Goal: Task Accomplishment & Management: Manage account settings

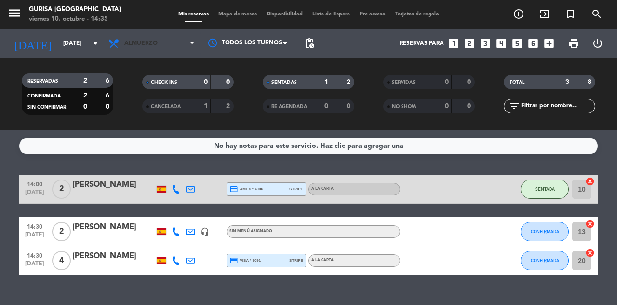
click at [159, 53] on span "Almuerzo" at bounding box center [152, 43] width 96 height 21
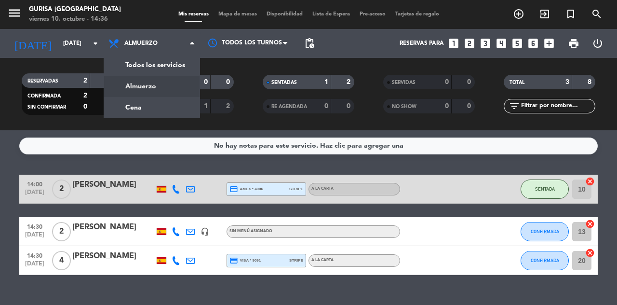
click at [168, 102] on div "menu Gurisa Madrid viernes 10. octubre - 14:36 Mis reservas Mapa de mesas Dispo…" at bounding box center [308, 65] width 617 height 130
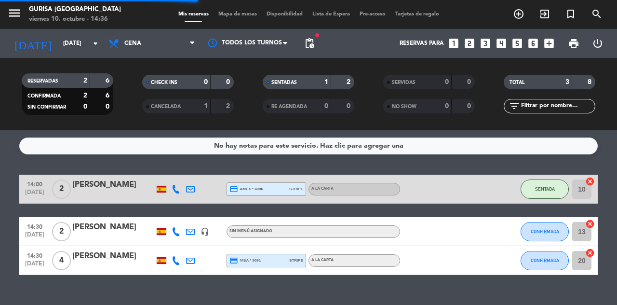
click at [172, 41] on span "Cena" at bounding box center [152, 43] width 96 height 21
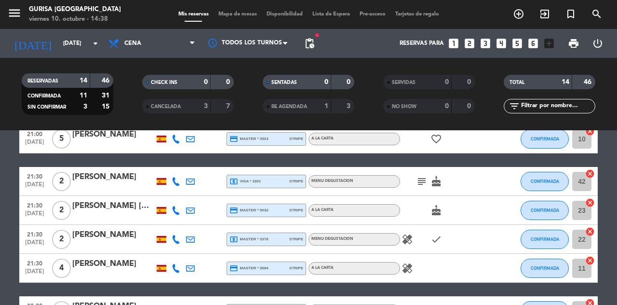
scroll to position [331, 0]
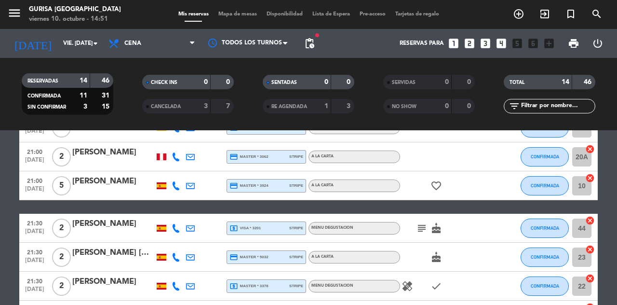
scroll to position [233, 0]
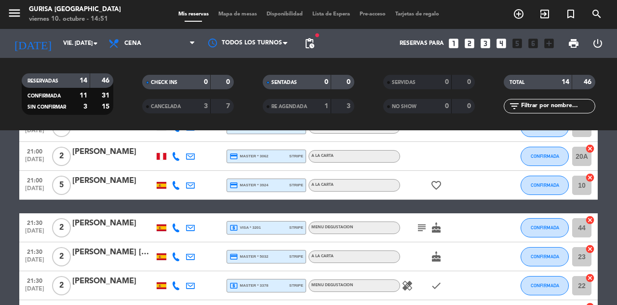
click at [190, 230] on icon at bounding box center [190, 227] width 9 height 9
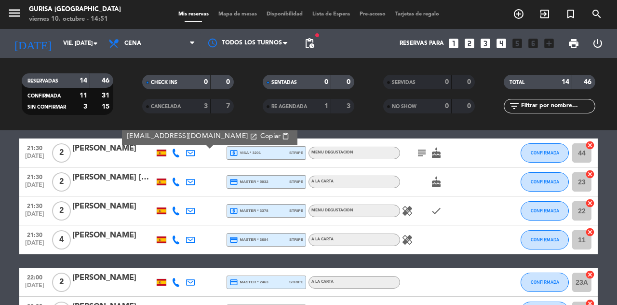
scroll to position [331, 0]
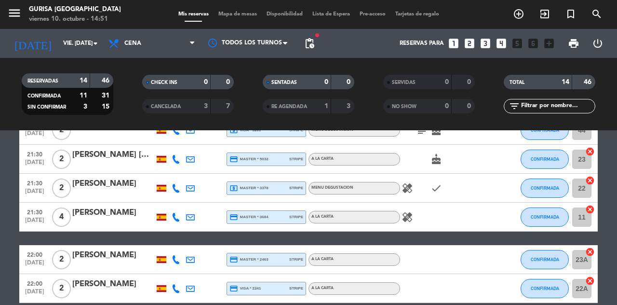
click at [175, 161] on icon at bounding box center [176, 159] width 9 height 9
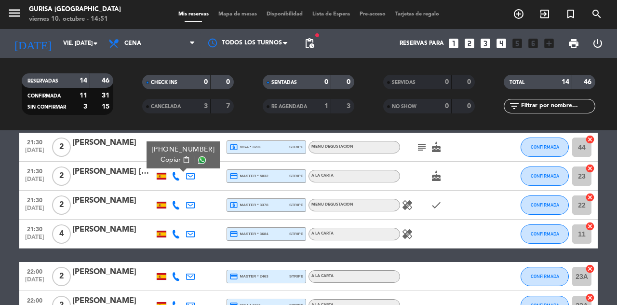
scroll to position [313, 0]
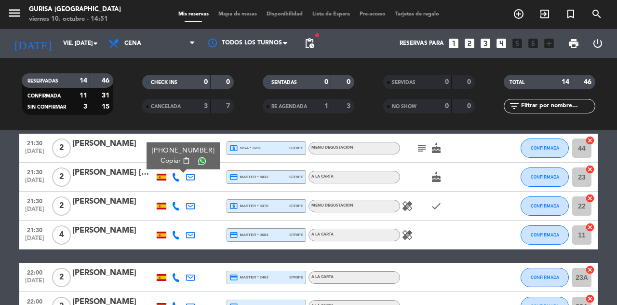
click at [189, 186] on div at bounding box center [190, 177] width 14 height 28
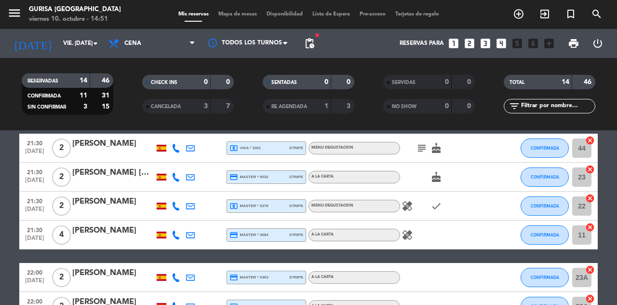
click at [192, 189] on div at bounding box center [190, 177] width 14 height 28
click at [189, 180] on icon at bounding box center [190, 177] width 9 height 9
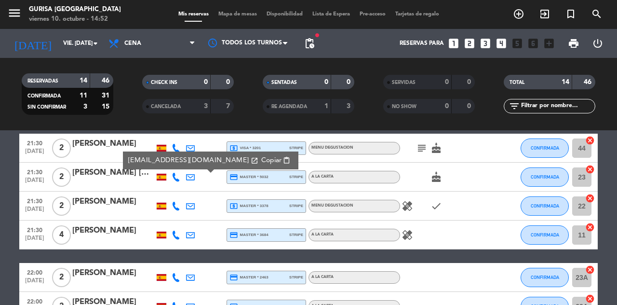
scroll to position [326, 0]
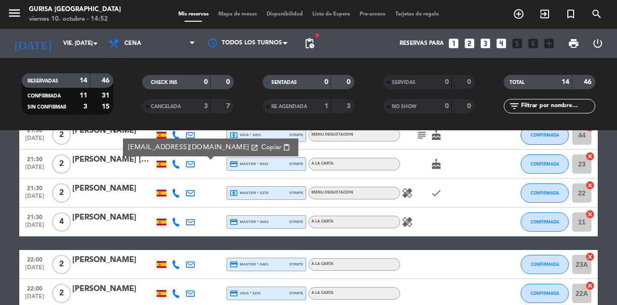
click at [178, 196] on icon at bounding box center [176, 193] width 9 height 9
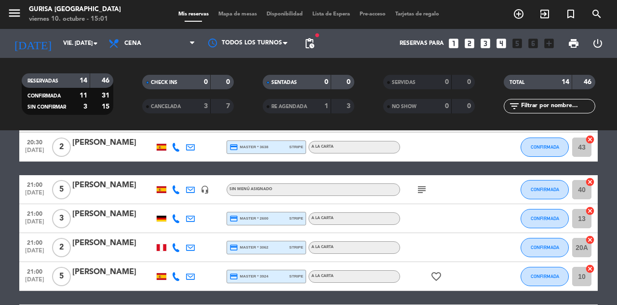
scroll to position [146, 0]
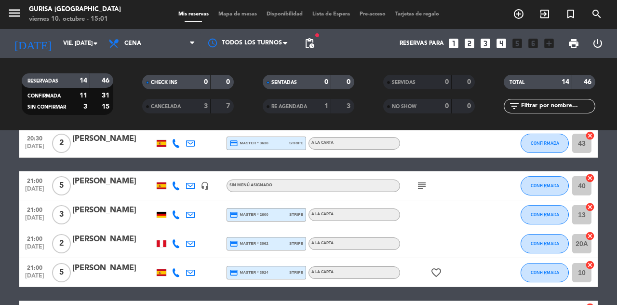
click at [438, 277] on icon "favorite_border" at bounding box center [437, 273] width 12 height 12
